Goal: Task Accomplishment & Management: Use online tool/utility

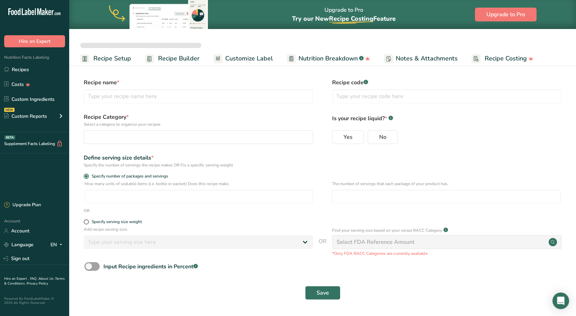
select select
type input "Better Sour Sugar Line"
radio input "true"
radio input "false"
radio input "true"
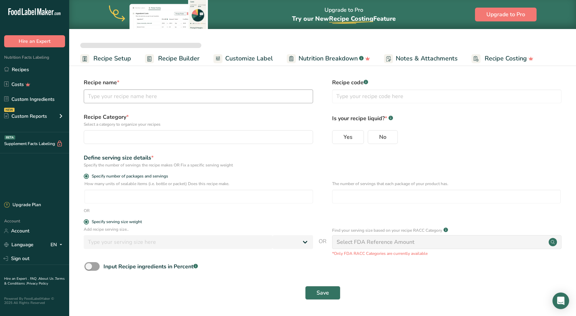
type input "51"
select select "0"
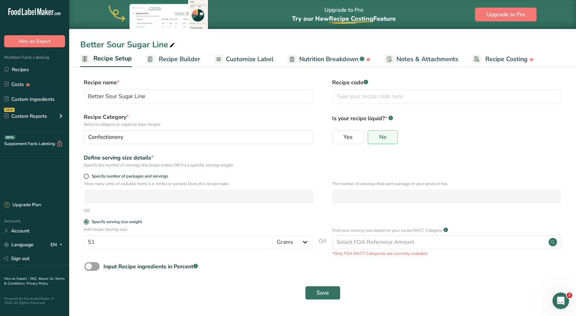
click at [249, 57] on span "Customize Label" at bounding box center [250, 59] width 48 height 9
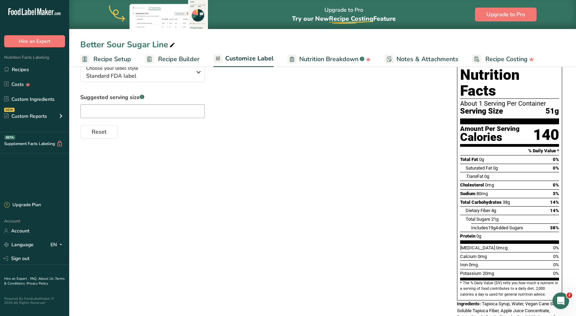
scroll to position [69, 0]
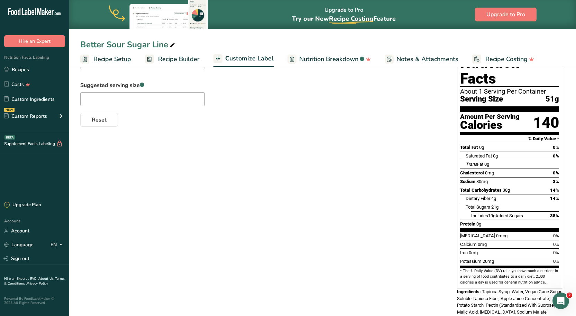
drag, startPoint x: 471, startPoint y: 143, endPoint x: 558, endPoint y: 143, distance: 87.5
click at [558, 152] on div "Saturated Fat 0g 0%" at bounding box center [509, 156] width 99 height 9
copy div "Saturated Fat 0g 0%"
click at [499, 194] on div "Dietary Fiber 4g 14%" at bounding box center [512, 198] width 93 height 9
drag, startPoint x: 467, startPoint y: 149, endPoint x: 538, endPoint y: 147, distance: 71.6
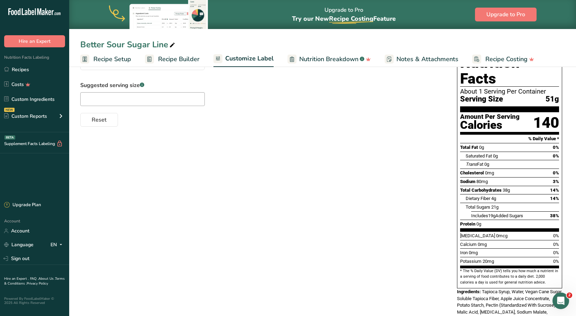
click at [538, 160] on div "Trans Fat 0g" at bounding box center [512, 164] width 93 height 9
copy div "Trans Fat 0g"
drag, startPoint x: 461, startPoint y: 159, endPoint x: 566, endPoint y: 158, distance: 105.5
click at [566, 158] on section "Customize your label Save Download Choose what to show on your downloaded label…" at bounding box center [322, 172] width 507 height 352
copy div "[MEDICAL_DATA] 0mg 0%"
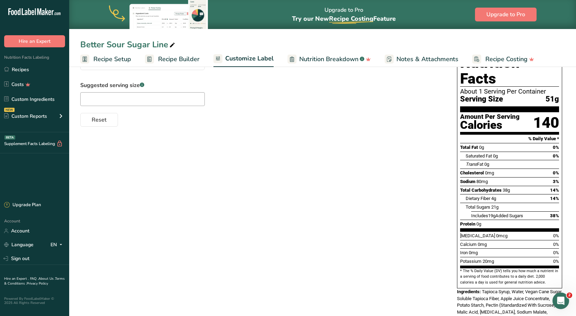
drag, startPoint x: 461, startPoint y: 166, endPoint x: 559, endPoint y: 164, distance: 97.9
click at [559, 177] on div "Sodium 80mg 3%" at bounding box center [509, 181] width 99 height 9
copy div "Sodium 80mg 3%"
click at [375, 107] on div "Suggested serving size .a-a{fill:#347362;}.b-a{fill:#fff;} Reset" at bounding box center [261, 104] width 363 height 46
drag, startPoint x: 461, startPoint y: 176, endPoint x: 559, endPoint y: 175, distance: 98.6
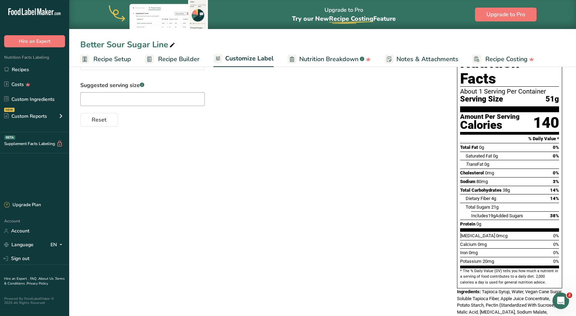
click at [559, 175] on div "Nutrition Facts About 1 Serving Per Container Serving Size 51g Amount Per Servi…" at bounding box center [509, 170] width 105 height 237
copy div "Total Carbohydrates 38g 14%"
drag, startPoint x: 538, startPoint y: 84, endPoint x: 541, endPoint y: 82, distance: 3.9
click at [539, 95] on div "Serving Size 51g" at bounding box center [509, 99] width 99 height 9
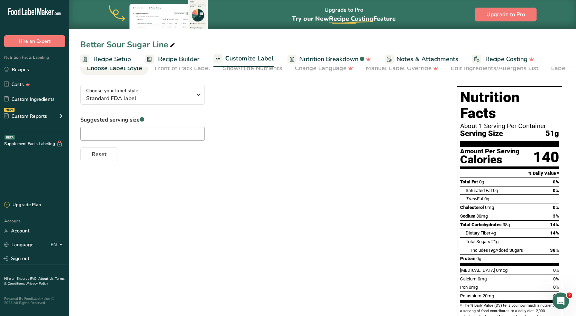
drag, startPoint x: 558, startPoint y: 107, endPoint x: 458, endPoint y: 102, distance: 99.8
click at [458, 102] on div "Nutrition Facts About 1 Serving Per Container Serving Size 51g Amount Per Servi…" at bounding box center [509, 204] width 105 height 237
copy h1 "Nutrition Facts"
drag, startPoint x: 558, startPoint y: 122, endPoint x: 458, endPoint y: 99, distance: 102.7
click at [458, 99] on div "Nutrition Facts About 1 Serving Per Container Serving Size 51g Amount Per Servi…" at bounding box center [509, 204] width 105 height 237
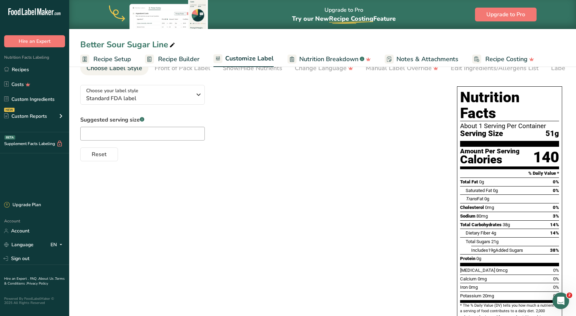
copy section "Nutrition Facts About 1 Serving Per Container Serving Size 51g"
click at [493, 130] on span "Serving Size" at bounding box center [481, 134] width 43 height 9
drag, startPoint x: 460, startPoint y: 107, endPoint x: 569, endPoint y: 110, distance: 109.0
click at [569, 110] on section "Customize your label Save Download Choose what to show on your downloaded label…" at bounding box center [322, 206] width 507 height 352
copy section "Nutrition Facts About 1 Serving Per Container"
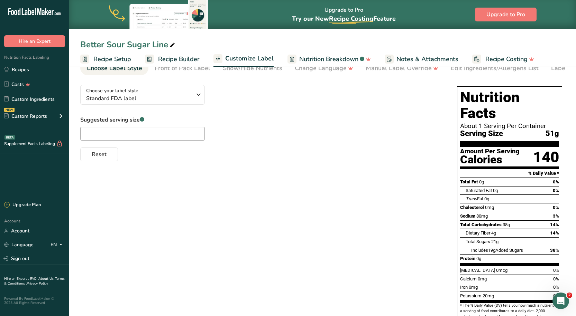
click at [469, 123] on div "About 1 Serving Per Container" at bounding box center [509, 126] width 99 height 7
click at [474, 123] on div "About 1 Serving Per Container" at bounding box center [509, 126] width 99 height 7
drag, startPoint x: 460, startPoint y: 160, endPoint x: 541, endPoint y: 163, distance: 80.3
click at [576, 159] on html ".a-20{fill:#fff;} Hire an Expert Nutrition Facts Labeling Recipes Costs Custom …" at bounding box center [288, 173] width 576 height 417
copy section "% Daily Value *"
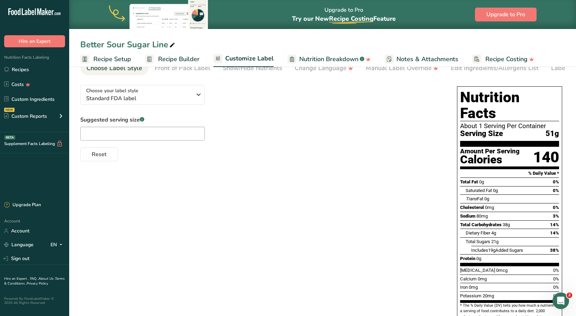
drag, startPoint x: 460, startPoint y: 168, endPoint x: 545, endPoint y: 240, distance: 111.9
click at [545, 240] on section "Total Fat 0g 0% Saturated Fat 0g 0% Trans Fat 0g [MEDICAL_DATA] 0mg 0% Sodium 8…" at bounding box center [509, 222] width 99 height 89
copy section "Total Fat 0g 0% Saturated Fat 0g 0% Trans Fat 0g [MEDICAL_DATA] 0mg 0% Sodium 8…"
click at [363, 222] on div "Choose your label style Standard FDA label USA (FDA) Standard FDA label Tabular…" at bounding box center [322, 226] width 485 height 292
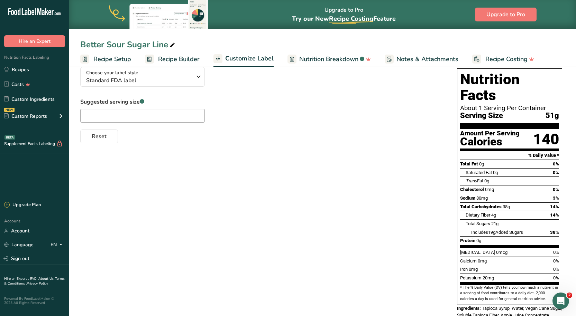
scroll to position [69, 0]
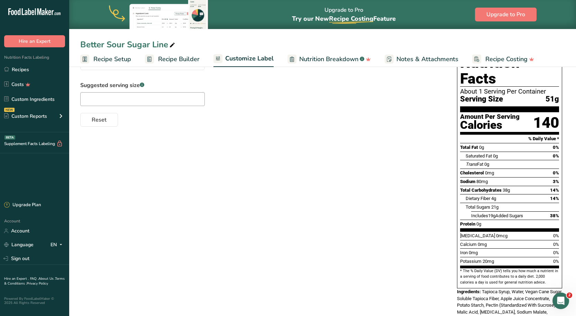
drag, startPoint x: 461, startPoint y: 222, endPoint x: 565, endPoint y: 249, distance: 107.2
click at [565, 249] on div "Nutrition Facts About 1 Serving Per Container Serving Size 51g Amount Per Servi…" at bounding box center [509, 190] width 111 height 283
click at [387, 172] on div "Choose your label style Standard FDA label USA (FDA) Standard FDA label Tabular…" at bounding box center [322, 191] width 485 height 292
drag, startPoint x: 460, startPoint y: 258, endPoint x: 531, endPoint y: 260, distance: 70.6
click at [538, 269] on section "* The % Daily Value (DV) tells you how much a nutrient in a serving of food con…" at bounding box center [509, 277] width 99 height 17
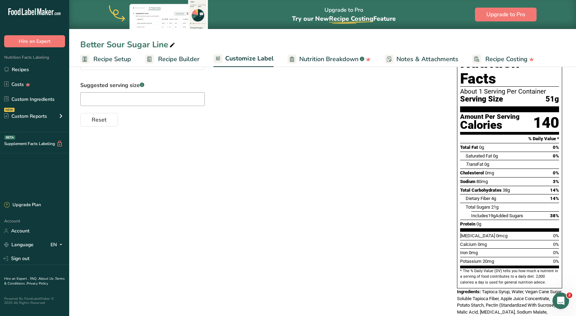
click at [446, 235] on div "Choose your label style Standard FDA label USA (FDA) Standard FDA label Tabular…" at bounding box center [322, 191] width 485 height 292
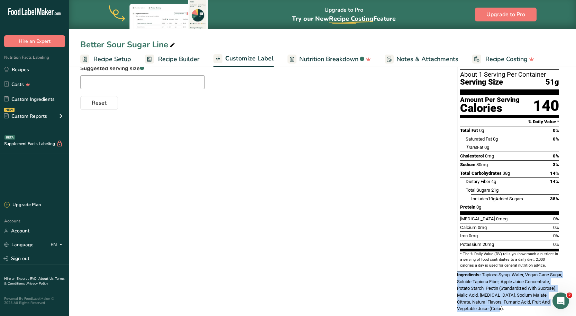
drag, startPoint x: 457, startPoint y: 261, endPoint x: 534, endPoint y: 299, distance: 85.7
click at [534, 299] on div "Ingredients: Tapioca Syrup, Water, Vegan Cane Sugar, Soluble Tapioca Fiber, App…" at bounding box center [509, 292] width 105 height 41
